Goal: Task Accomplishment & Management: Manage account settings

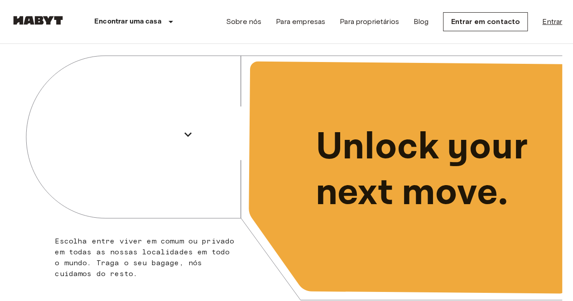
click at [550, 24] on link "Entrar" at bounding box center [552, 21] width 20 height 11
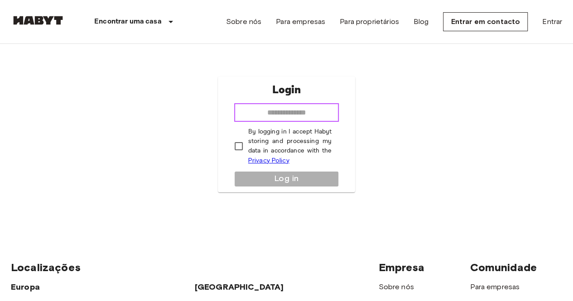
click at [294, 109] on input "email" at bounding box center [286, 113] width 105 height 18
type input "**********"
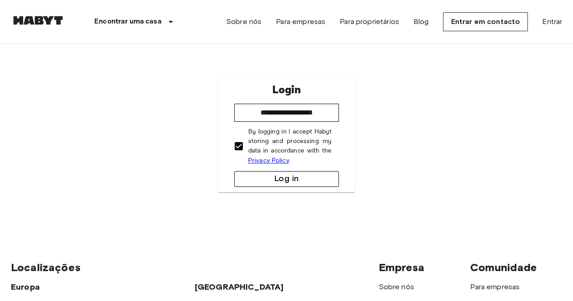
click at [274, 176] on button "Log in" at bounding box center [286, 179] width 105 height 16
